Goal: Find specific page/section: Find specific page/section

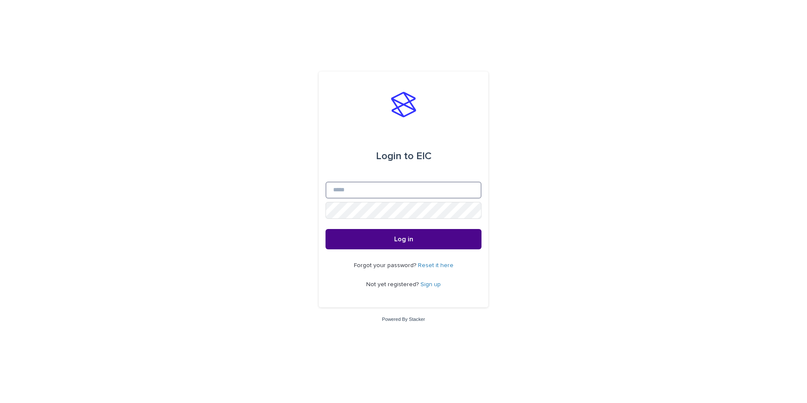
click at [364, 192] on input "Email" at bounding box center [403, 190] width 156 height 17
click at [371, 191] on input "Email" at bounding box center [403, 190] width 156 height 17
type input "**********"
click at [414, 238] on button "Log in" at bounding box center [403, 239] width 156 height 20
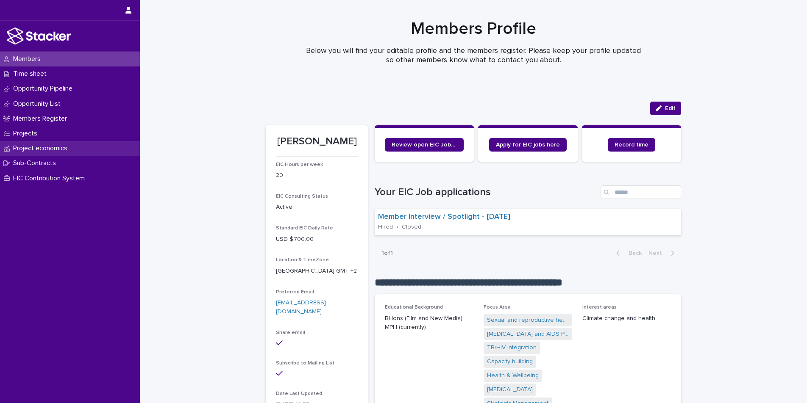
click at [36, 153] on div "Project economics" at bounding box center [70, 148] width 140 height 15
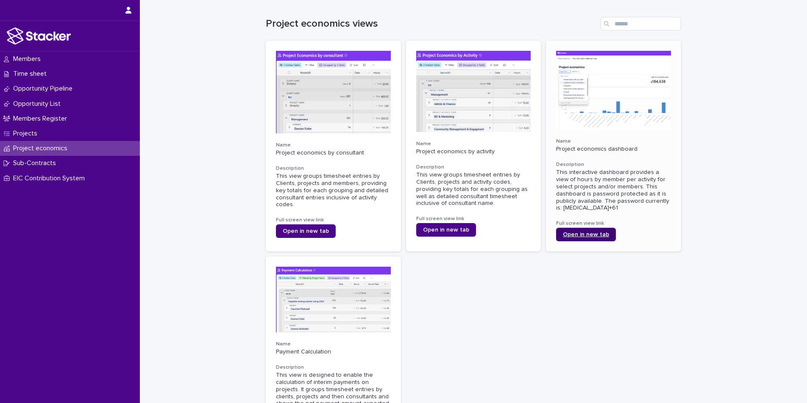
click at [587, 233] on span "Open in new tab" at bounding box center [586, 235] width 46 height 6
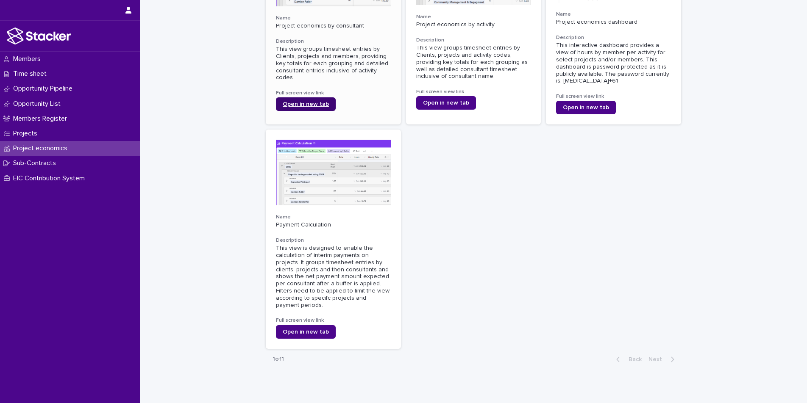
scroll to position [129, 0]
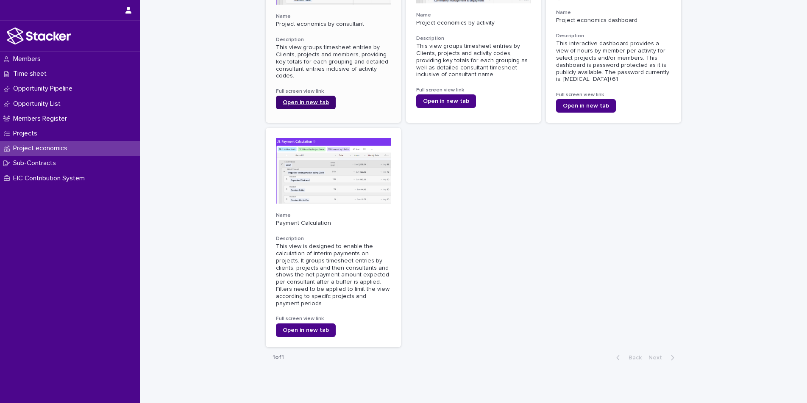
click at [302, 100] on span "Open in new tab" at bounding box center [306, 103] width 46 height 6
